Goal: Register for event/course

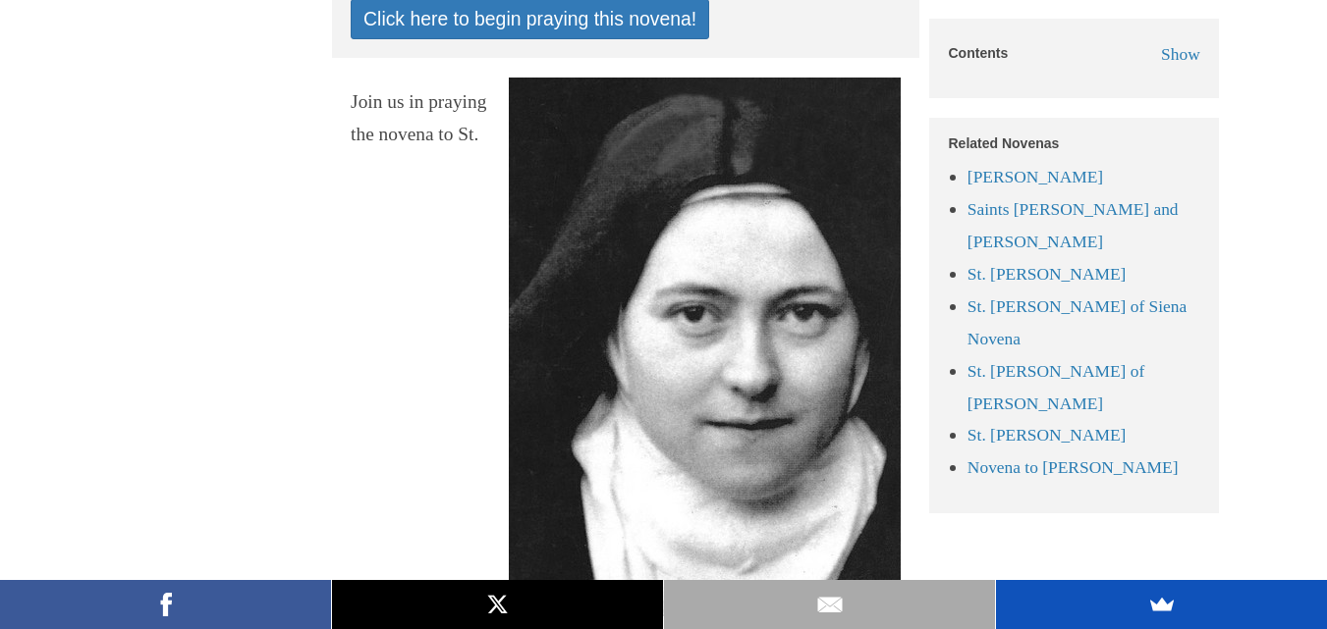
scroll to position [934, 0]
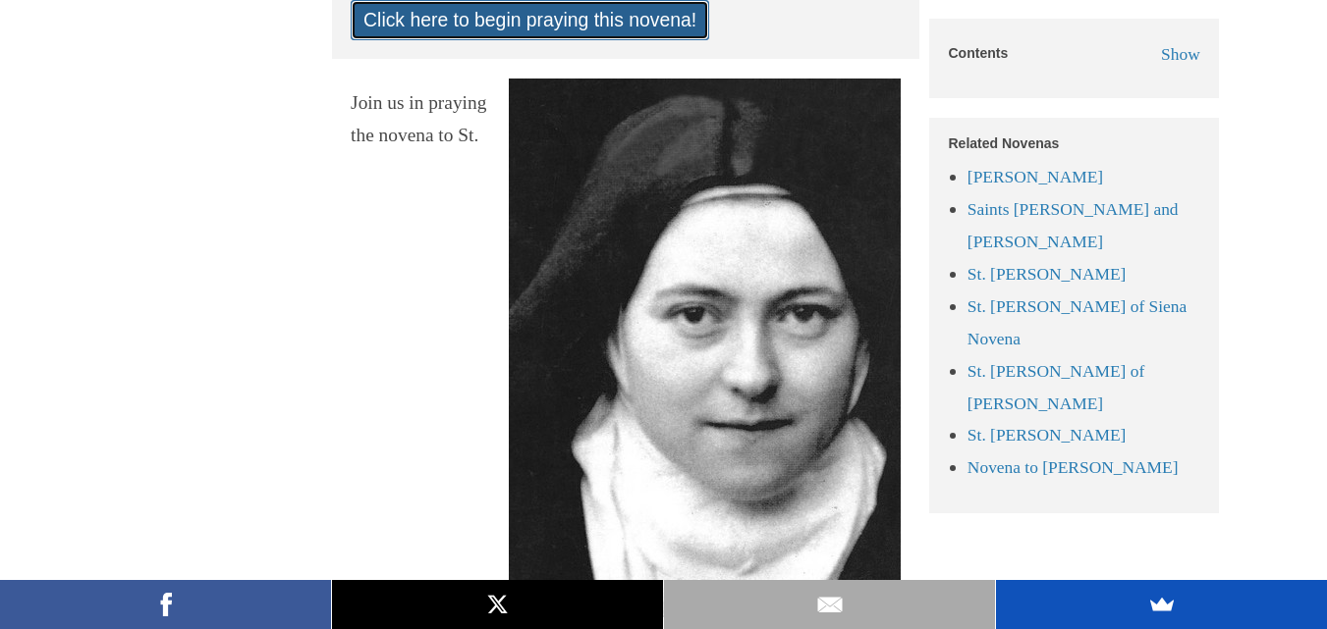
click at [557, 40] on link "Click here to begin praying this novena!" at bounding box center [530, 20] width 358 height 40
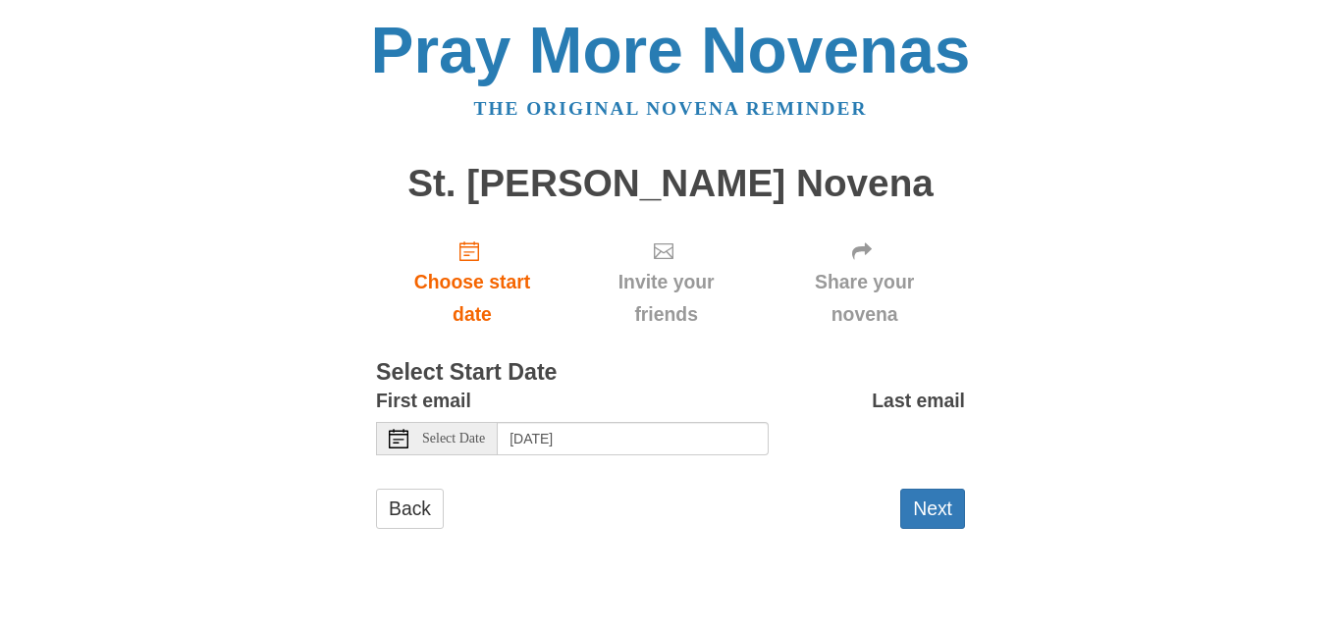
click at [465, 439] on span "Select Date" at bounding box center [453, 439] width 63 height 14
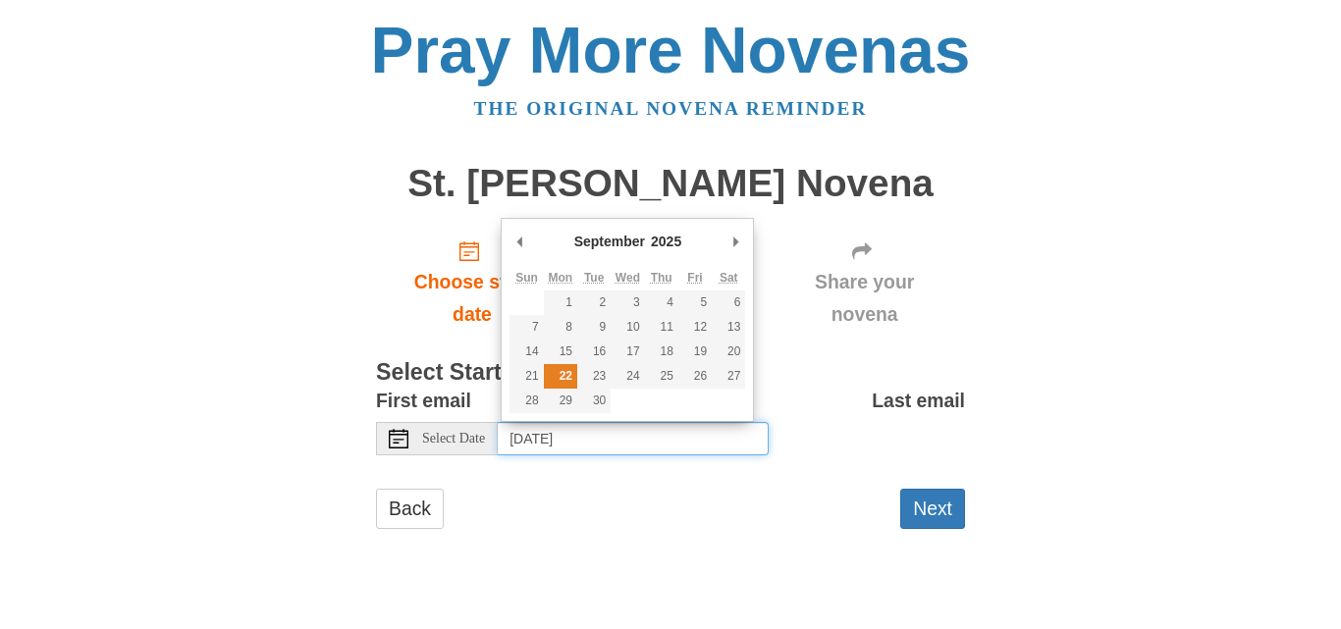
type input "Monday, September 22nd"
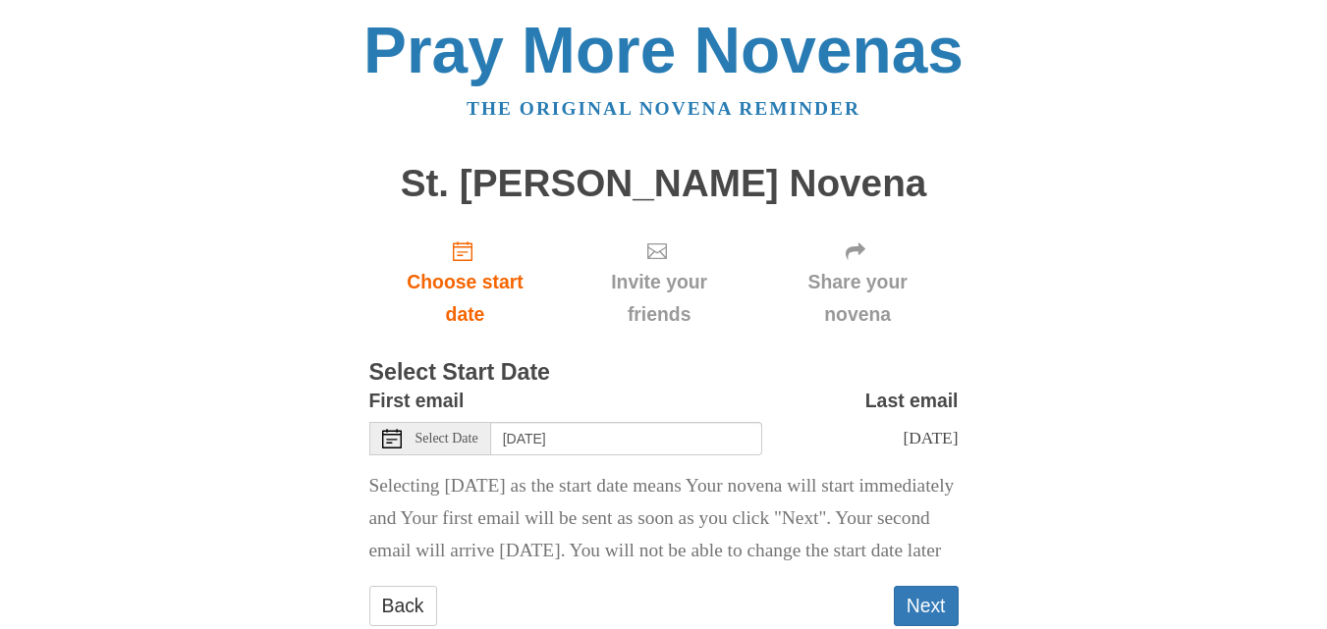
scroll to position [105, 0]
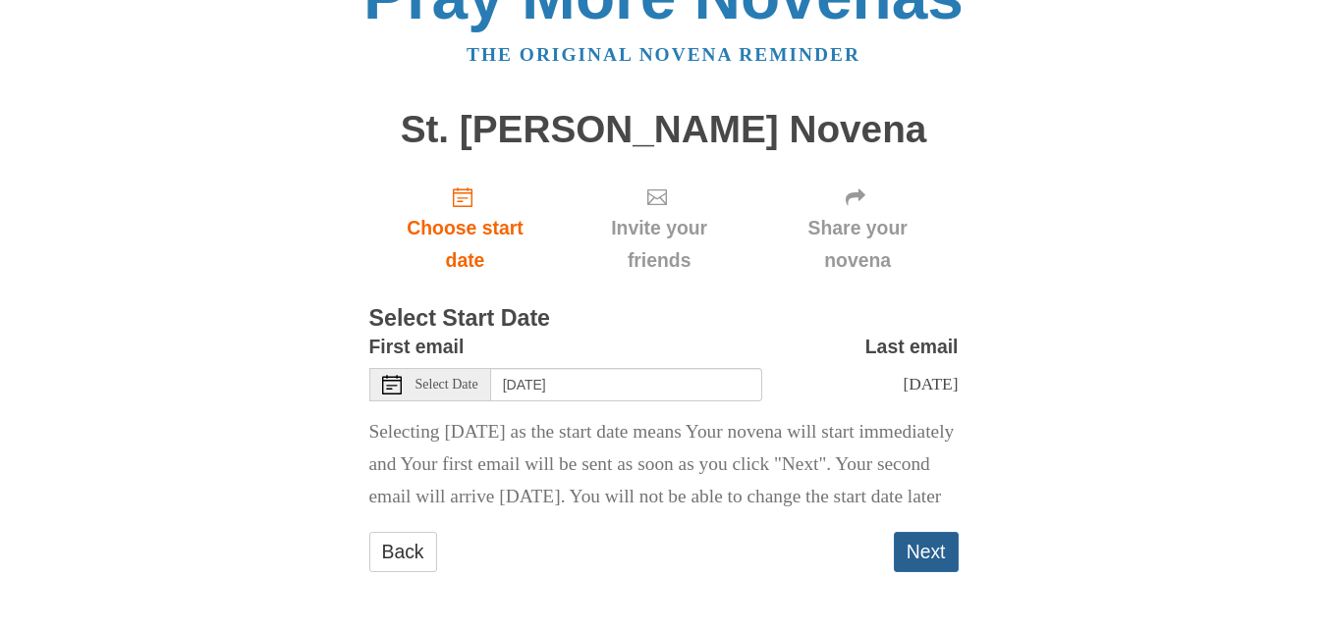
click at [922, 553] on button "Next" at bounding box center [926, 552] width 65 height 40
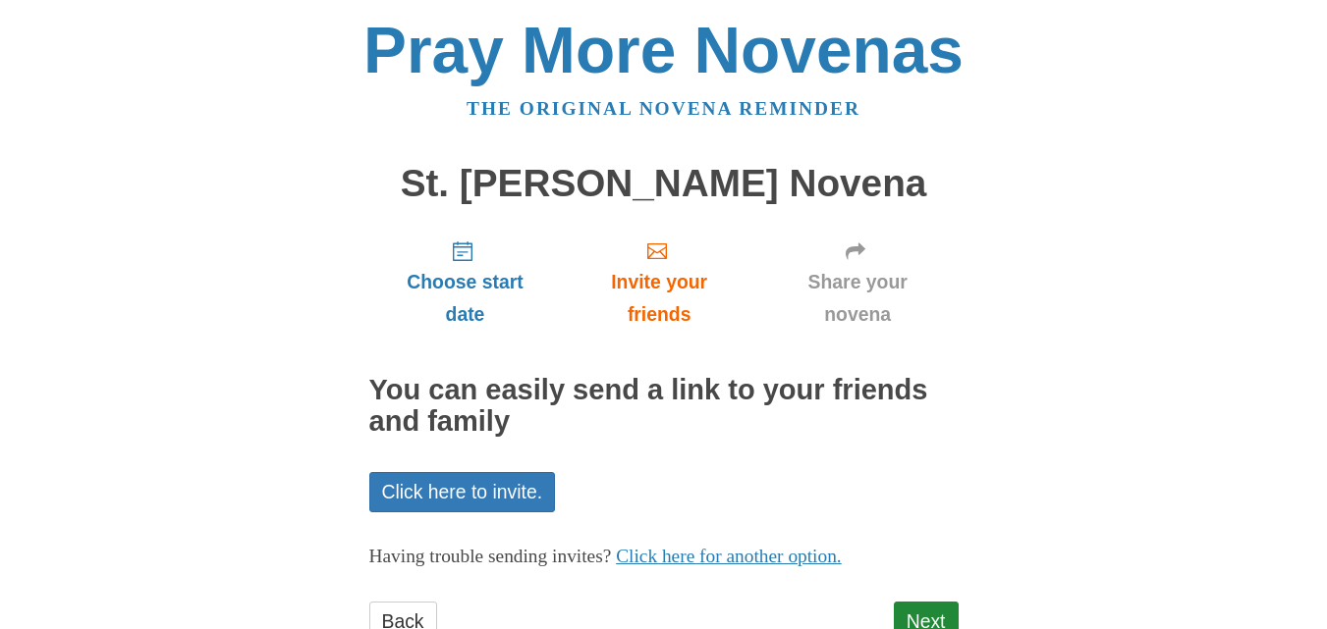
scroll to position [70, 0]
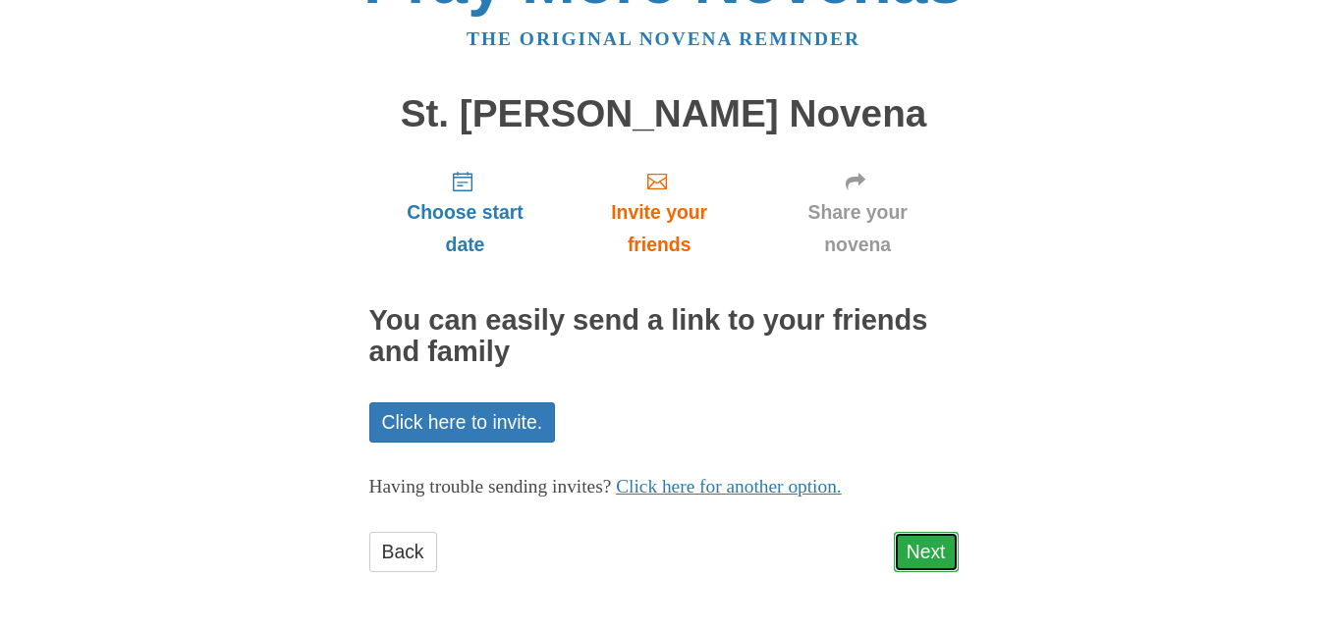
click at [902, 543] on link "Next" at bounding box center [926, 552] width 65 height 40
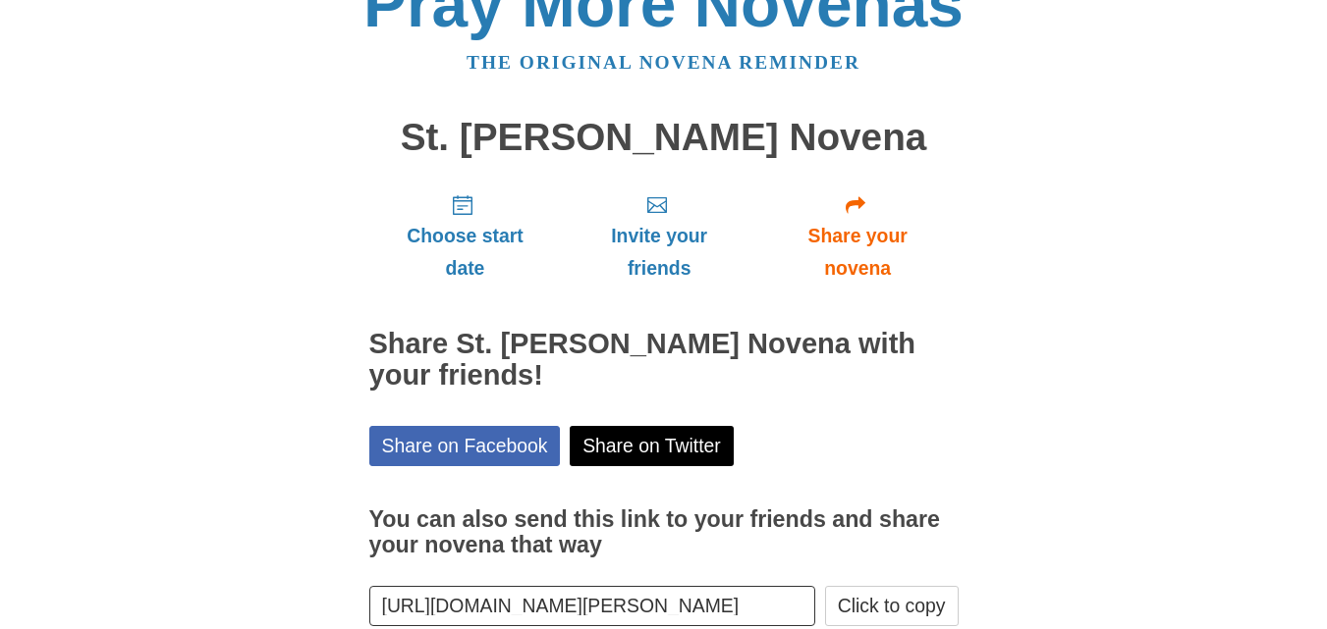
scroll to position [159, 0]
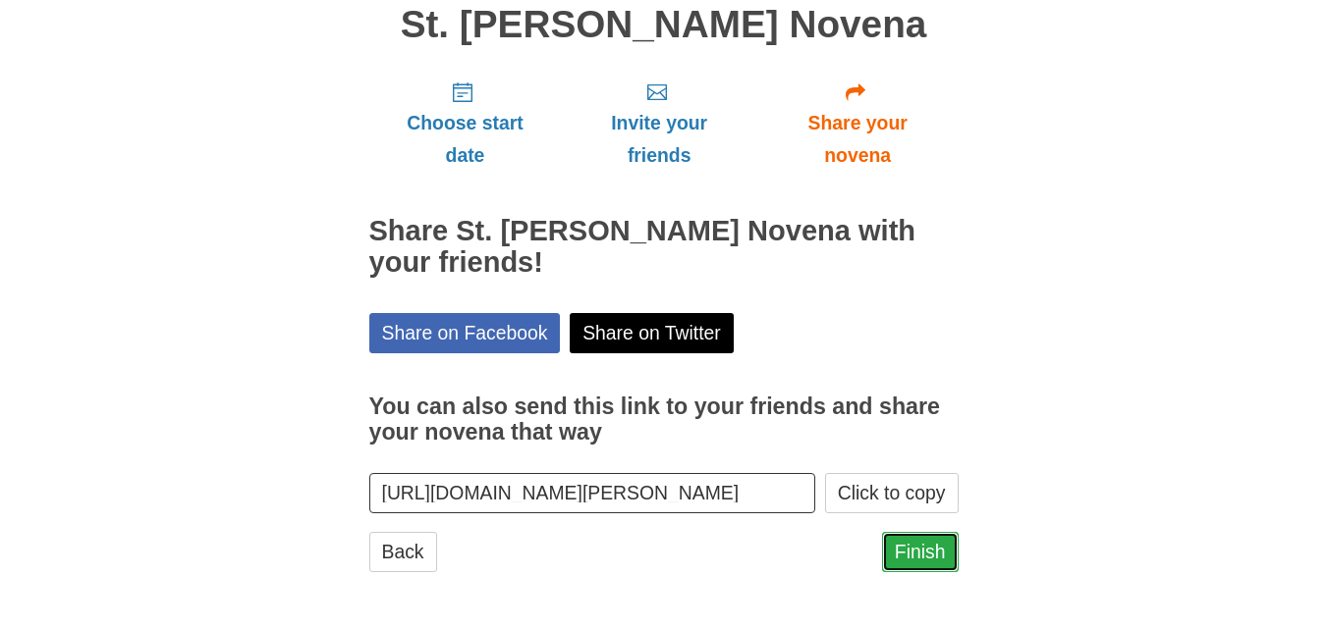
click at [919, 557] on link "Finish" at bounding box center [920, 552] width 77 height 40
